Goal: Task Accomplishment & Management: Use online tool/utility

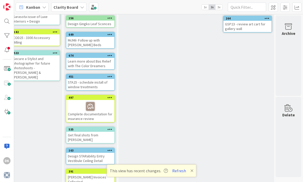
scroll to position [0, 598]
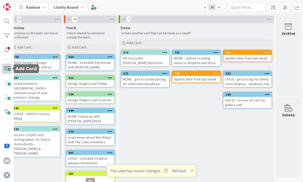
click at [9, 69] on span at bounding box center [7, 69] width 10 height 10
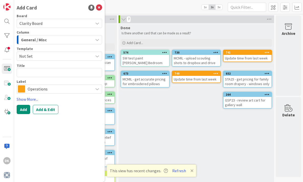
type textarea "x"
type textarea "M"
type textarea "x"
type textarea "MC"
type textarea "x"
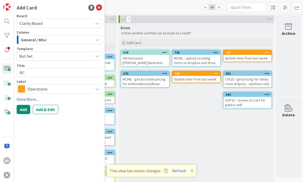
type textarea "MCM"
type textarea "x"
type textarea "MCMI"
type textarea "x"
type textarea "MCMIL"
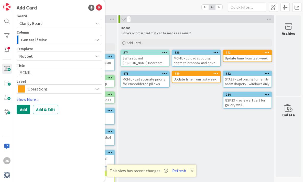
type textarea "x"
type textarea "MCMIL"
type textarea "x"
type textarea "MCMIL 0"
type textarea "x"
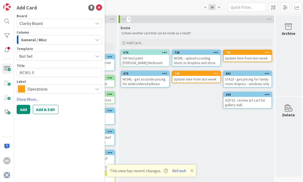
type textarea "MCMIL 0"
type textarea "x"
type textarea "MCMIL 0"
type textarea "x"
type textarea "MCMIL"
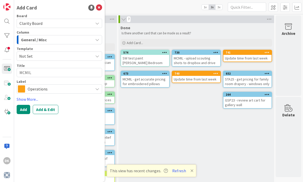
type textarea "x"
type textarea "MCMIL -"
type textarea "x"
type textarea "MCMIL -"
type textarea "x"
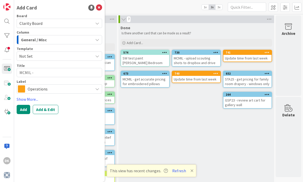
type textarea "MCMIL - D"
type textarea "x"
type textarea "MCMIL - Del"
type textarea "x"
type textarea "MCMIL - Deliv"
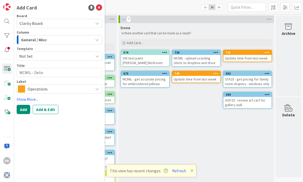
type textarea "x"
type textarea "MCMIL - Delive"
type textarea "x"
type textarea "MCMIL - Deliver"
type textarea "x"
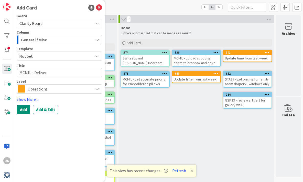
type textarea "MCMIL - Deliver"
type textarea "x"
type textarea "MCMIL - Deliver t"
type textarea "x"
type textarea "MCMIL - Deliver to"
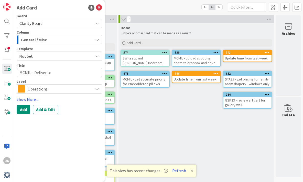
type textarea "x"
type textarea "MCMIL - Deliver to"
type textarea "x"
type textarea "MCMIL - Deliver to"
type textarea "x"
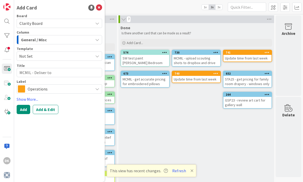
type textarea "MCMIL - Deliver t"
type textarea "x"
type textarea "MCMIL - Deliver"
type textarea "x"
type textarea "MCMIL - Deliver d"
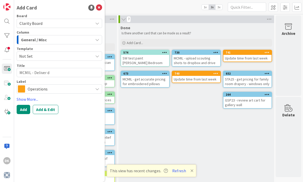
type textarea "x"
type textarea "MCMIL - Deliver de"
type textarea "x"
type textarea "MCMIL - Deliver des"
type textarea "x"
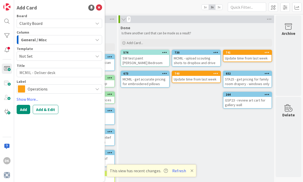
type textarea "MCMIL - Deliver desk"
type textarea "x"
type textarea "MCMIL - Deliver desk t"
type textarea "x"
type textarea "MCMIL - Deliver desk to"
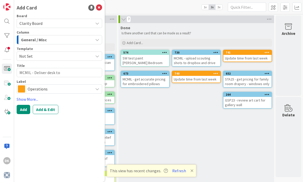
type textarea "x"
type textarea "MCMIL - Deliver desk to"
type textarea "x"
type textarea "MCMIL - Deliver desk to A"
type textarea "x"
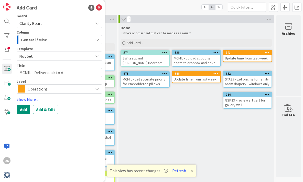
type textarea "MCMIL - Deliver desk to Al"
type textarea "x"
type textarea "MCMIL - Deliver desk to Ale"
type textarea "x"
type textarea "MCMIL - Deliver desk to [PERSON_NAME]"
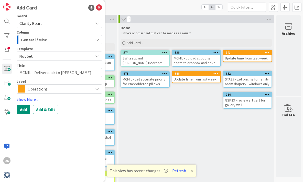
click at [36, 46] on div "Board Clarity Board Column General / Misc Template Not Set Title 28 / 128 MCMIL…" at bounding box center [60, 53] width 86 height 79
click at [42, 44] on div "General / Misc" at bounding box center [57, 40] width 74 height 8
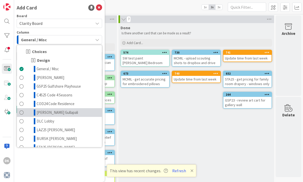
scroll to position [251, 0]
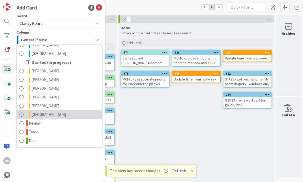
click at [57, 116] on link "[GEOGRAPHIC_DATA]" at bounding box center [59, 114] width 85 height 9
type textarea "x"
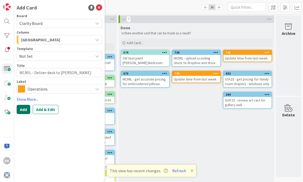
click at [19, 111] on button "Add" at bounding box center [24, 109] width 14 height 9
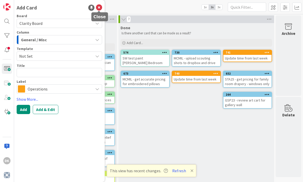
click at [100, 6] on icon at bounding box center [99, 8] width 6 height 6
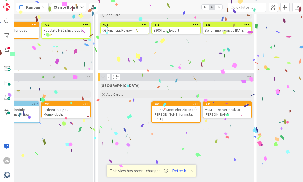
scroll to position [363, 341]
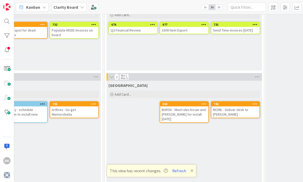
click at [191, 171] on icon at bounding box center [192, 171] width 3 height 4
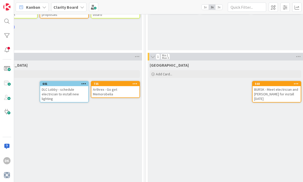
scroll to position [404, 300]
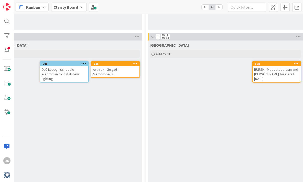
drag, startPoint x: 119, startPoint y: 105, endPoint x: 1, endPoint y: 39, distance: 135.7
